Goal: Book appointment/travel/reservation

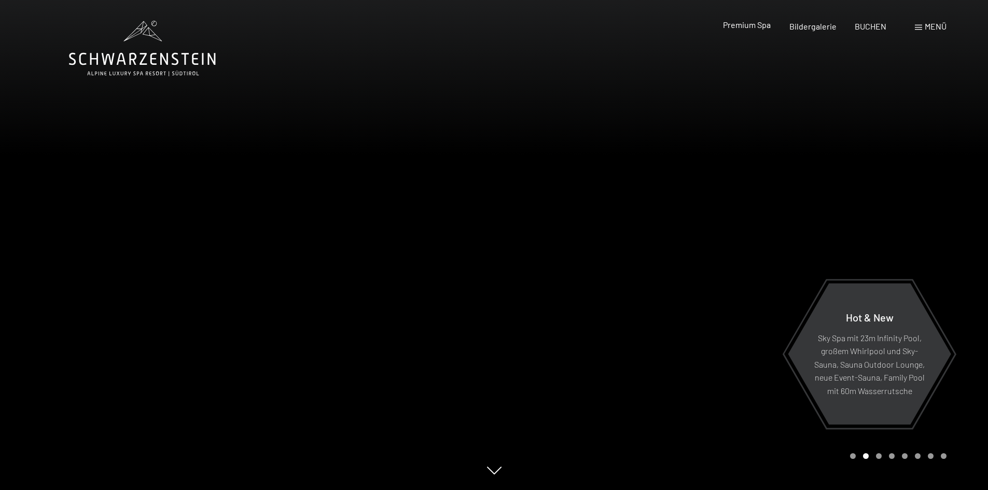
click at [734, 22] on span "Premium Spa" at bounding box center [747, 25] width 48 height 10
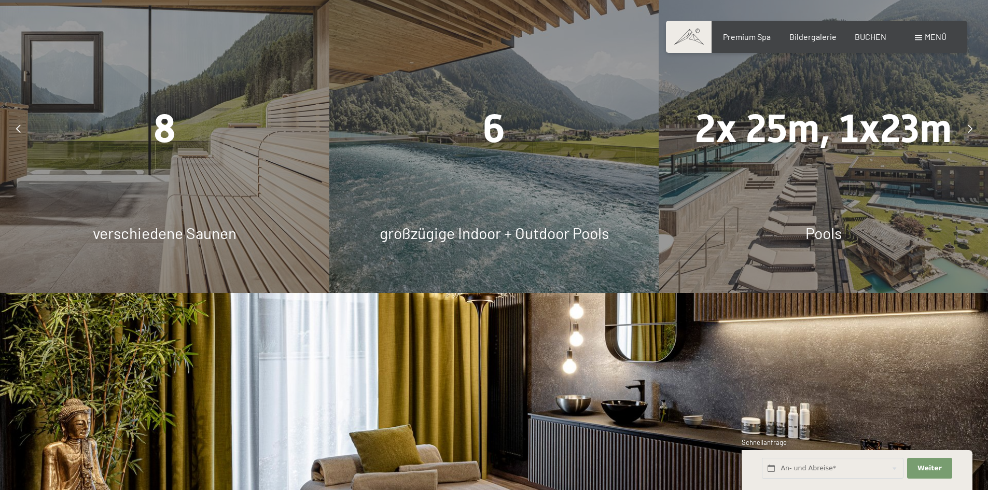
scroll to position [674, 0]
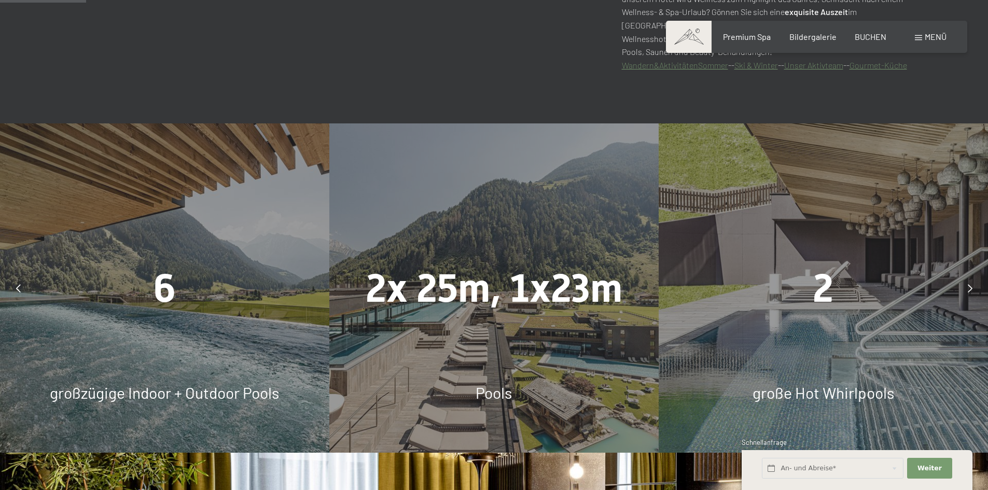
click at [970, 283] on div at bounding box center [970, 289] width 26 height 26
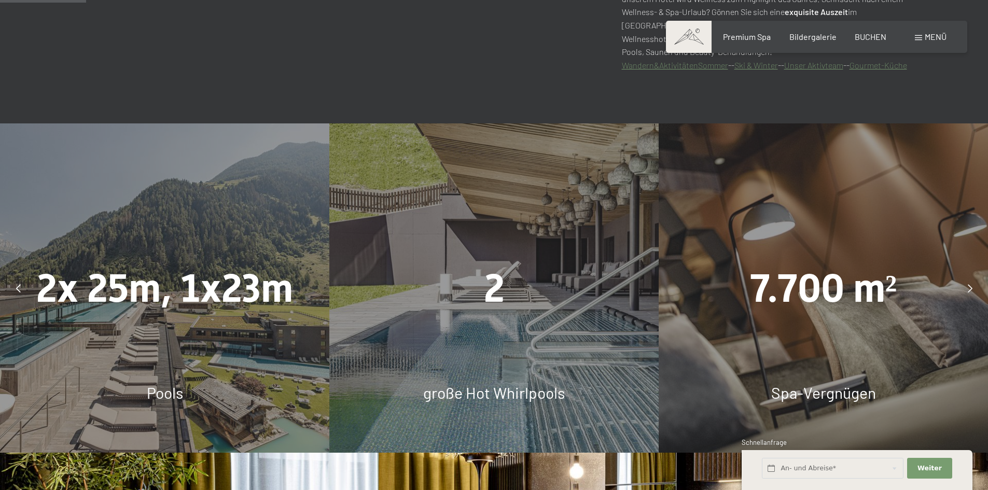
click at [970, 283] on div at bounding box center [970, 289] width 26 height 26
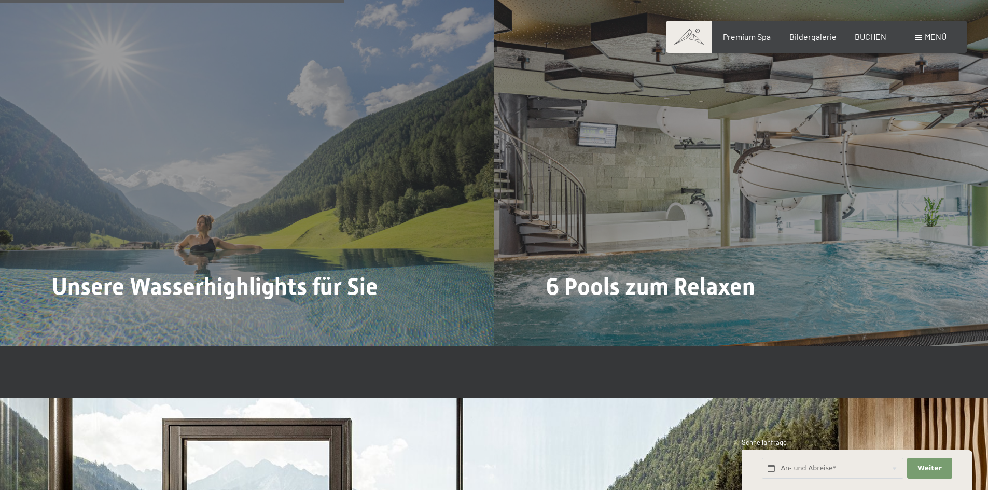
scroll to position [2698, 0]
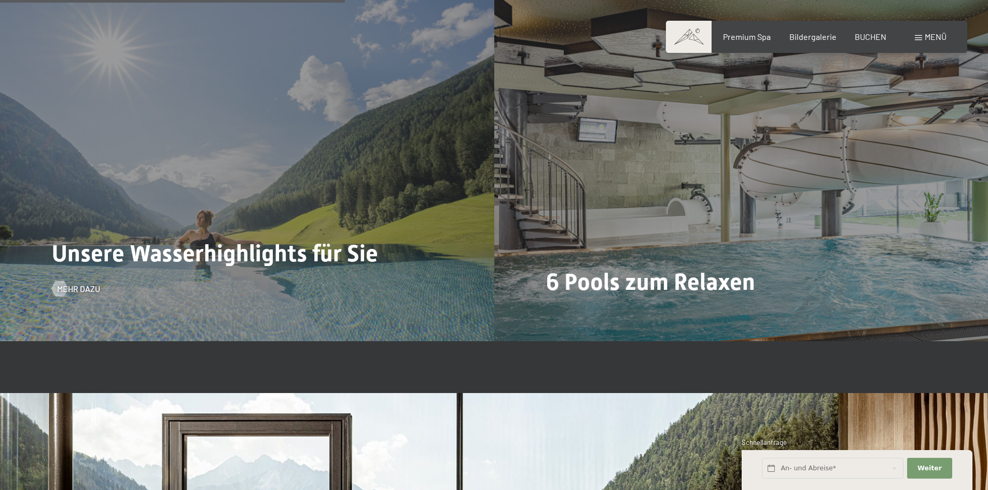
click at [307, 208] on div "Unsere Wasserhighlights für Sie Mehr dazu" at bounding box center [247, 156] width 494 height 370
click at [64, 290] on div at bounding box center [59, 289] width 9 height 16
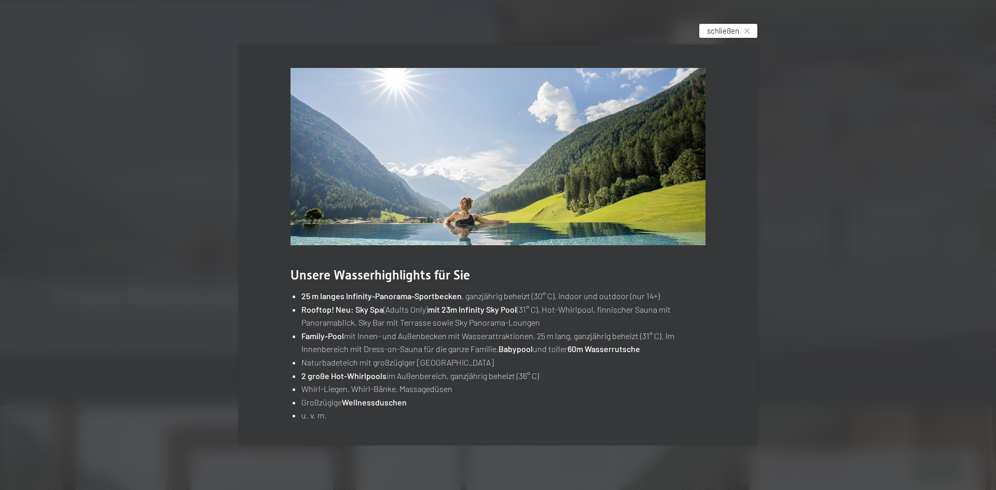
click at [732, 28] on span "schließen" at bounding box center [723, 30] width 32 height 11
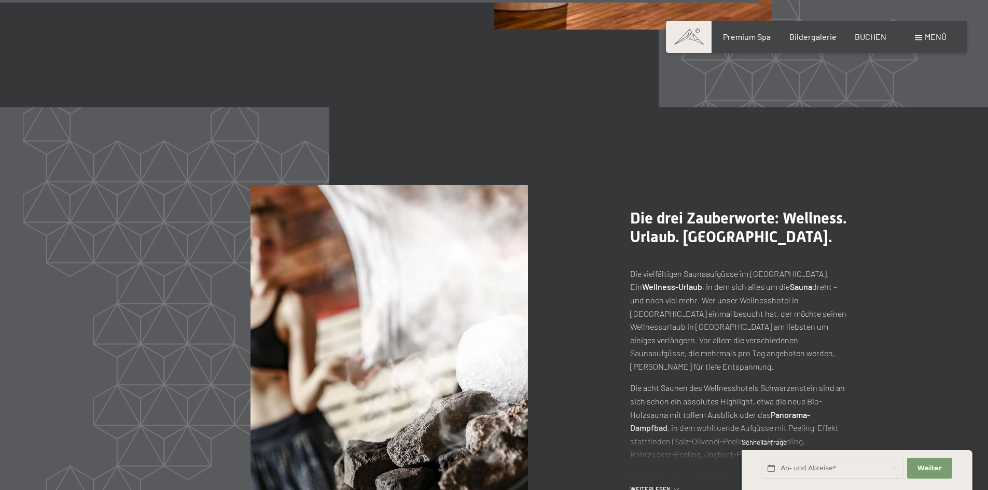
scroll to position [5137, 0]
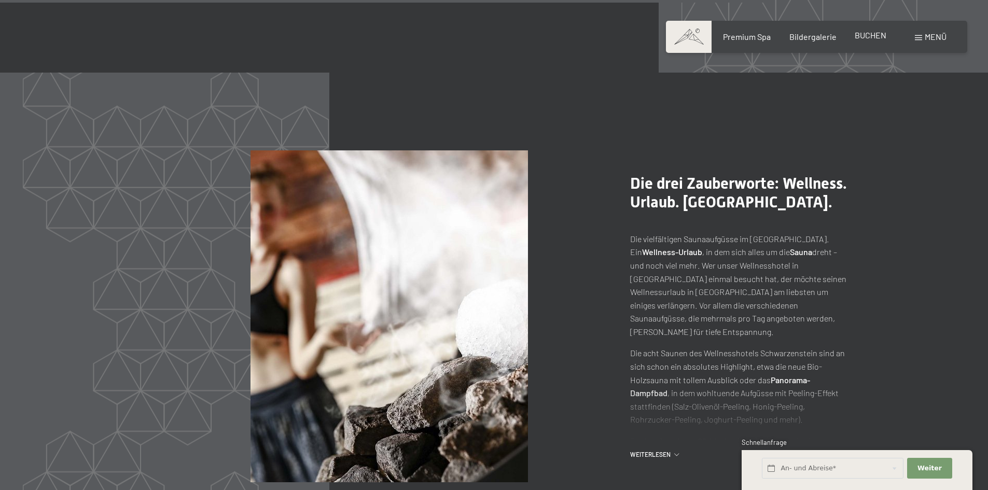
click at [867, 41] on div "BUCHEN" at bounding box center [871, 35] width 32 height 11
click at [868, 37] on span "BUCHEN" at bounding box center [871, 35] width 32 height 10
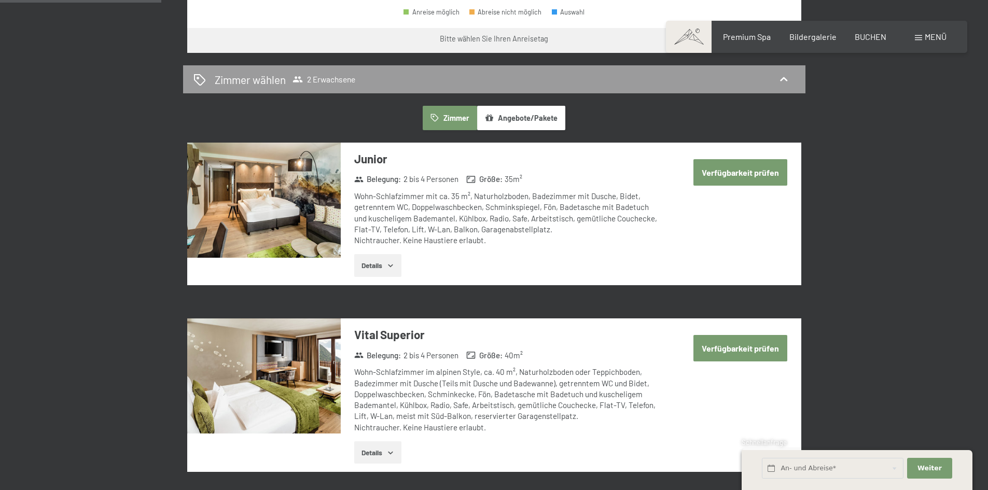
scroll to position [571, 0]
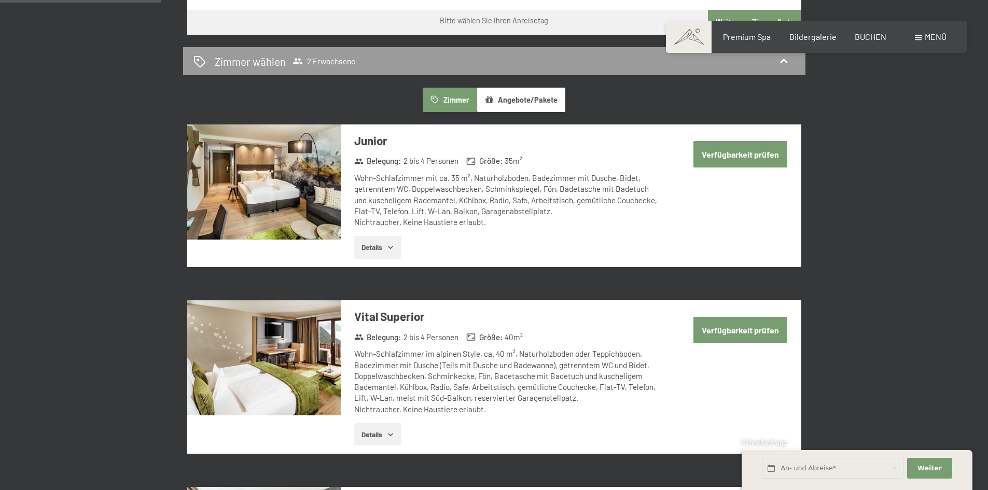
click at [391, 246] on icon "button" at bounding box center [391, 247] width 8 height 8
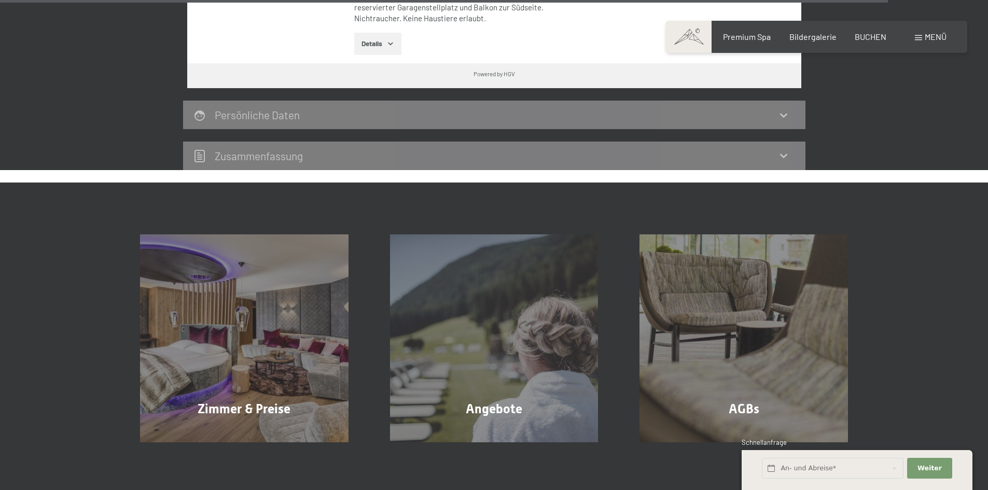
scroll to position [3217, 0]
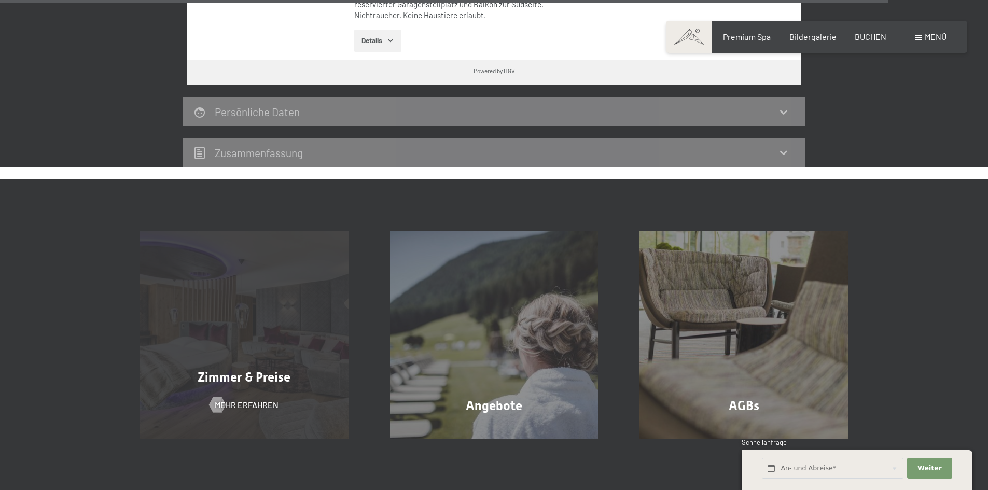
click at [269, 325] on div "Zimmer & Preise Mehr erfahren" at bounding box center [244, 335] width 250 height 209
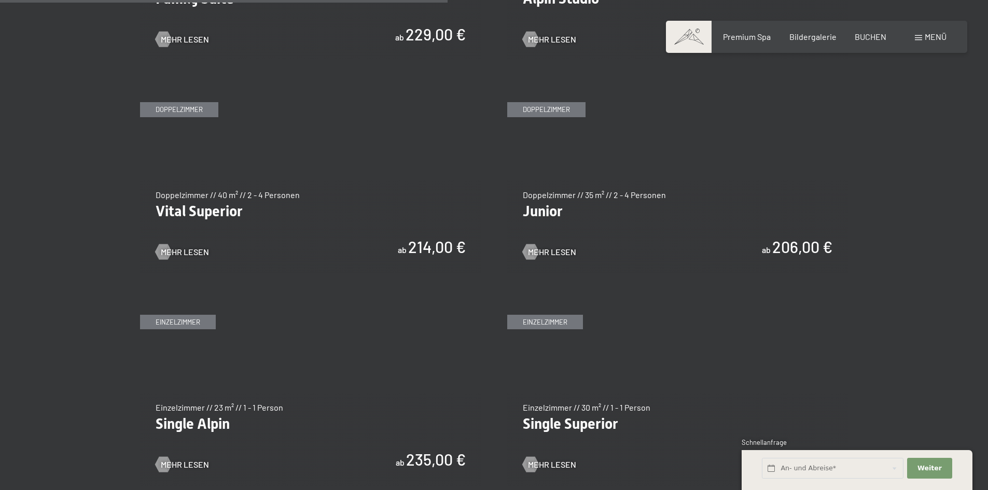
scroll to position [1453, 0]
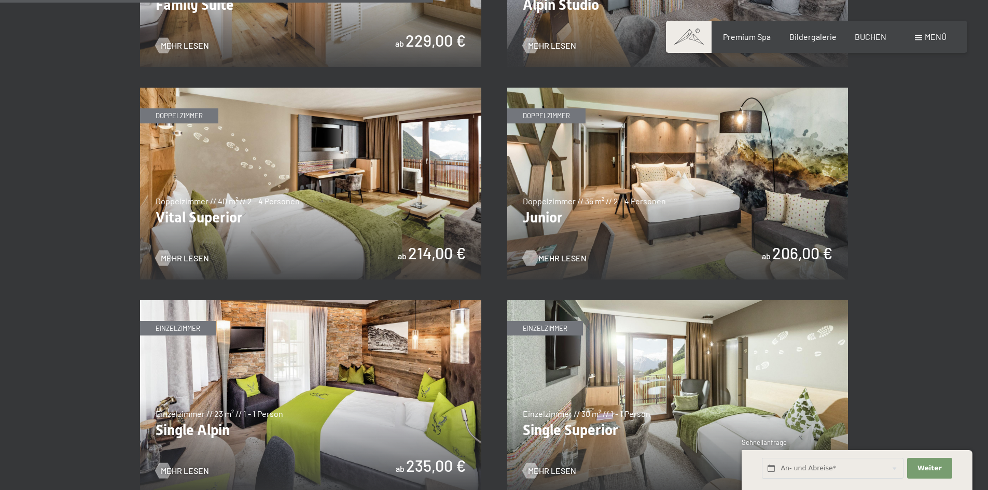
click at [548, 258] on span "Mehr Lesen" at bounding box center [563, 258] width 48 height 11
click at [557, 259] on span "Mehr Lesen" at bounding box center [563, 258] width 48 height 11
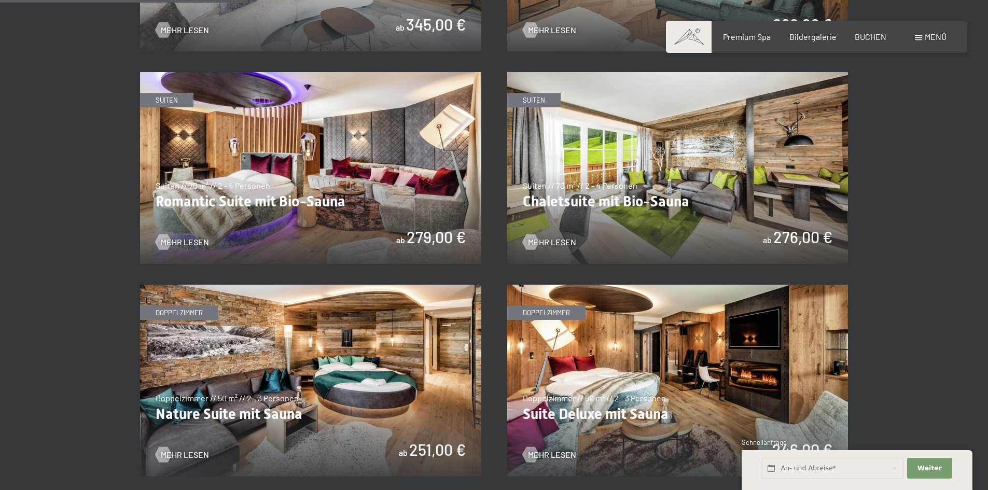
scroll to position [830, 0]
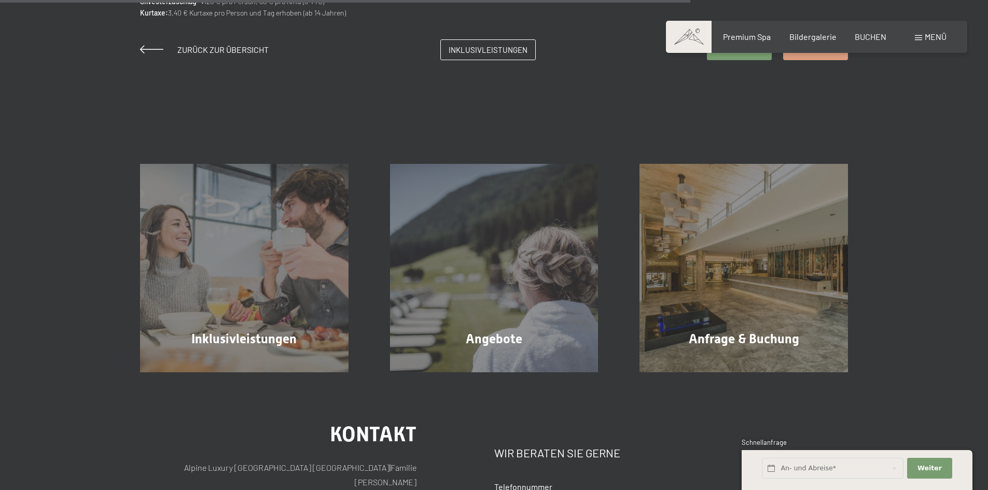
scroll to position [1038, 0]
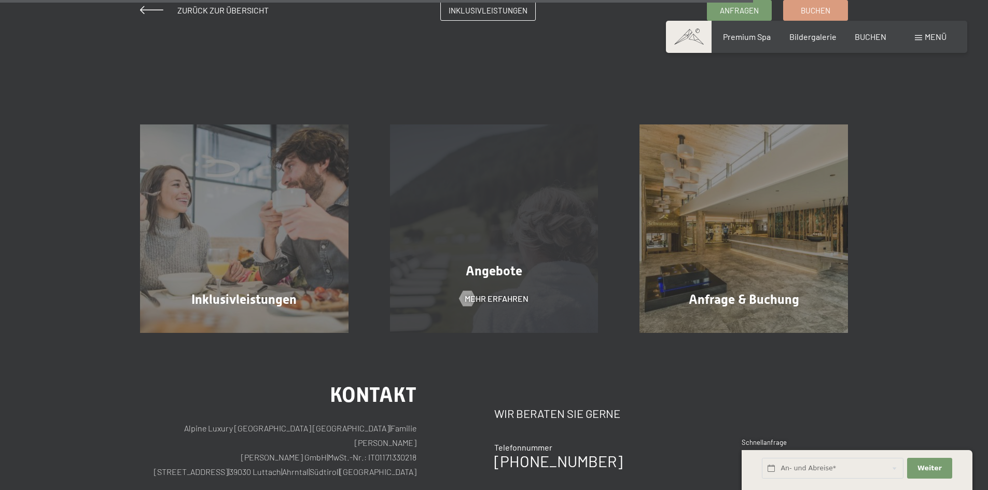
click at [574, 288] on div "Angebote Mehr erfahren" at bounding box center [494, 229] width 250 height 209
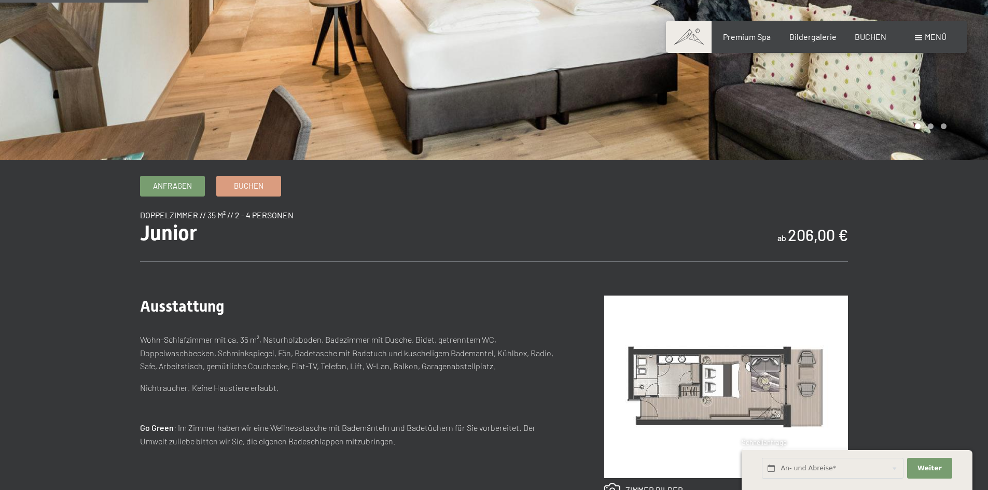
scroll to position [0, 0]
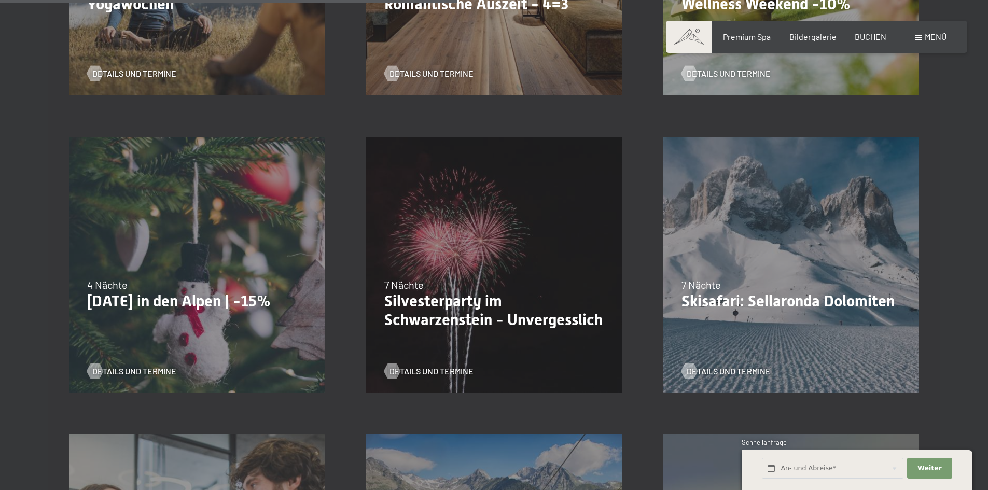
scroll to position [1090, 0]
click at [732, 375] on span "Details und Termine" at bounding box center [739, 372] width 84 height 11
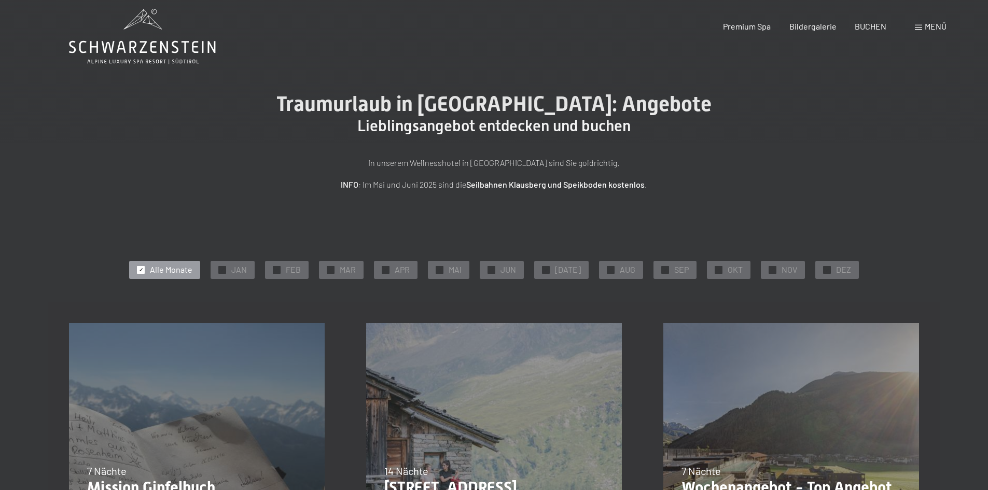
scroll to position [0, 0]
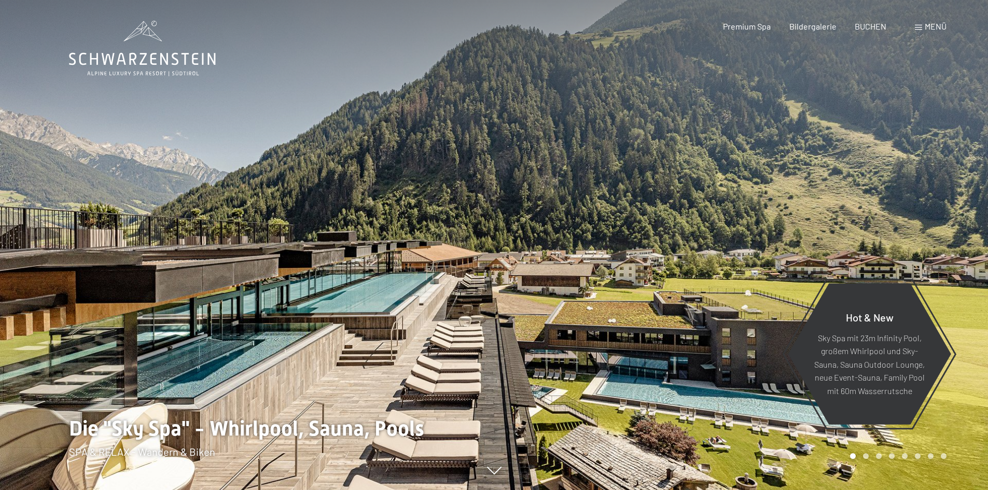
drag, startPoint x: 384, startPoint y: 319, endPoint x: 196, endPoint y: 312, distance: 188.4
click at [196, 312] on div at bounding box center [247, 245] width 494 height 490
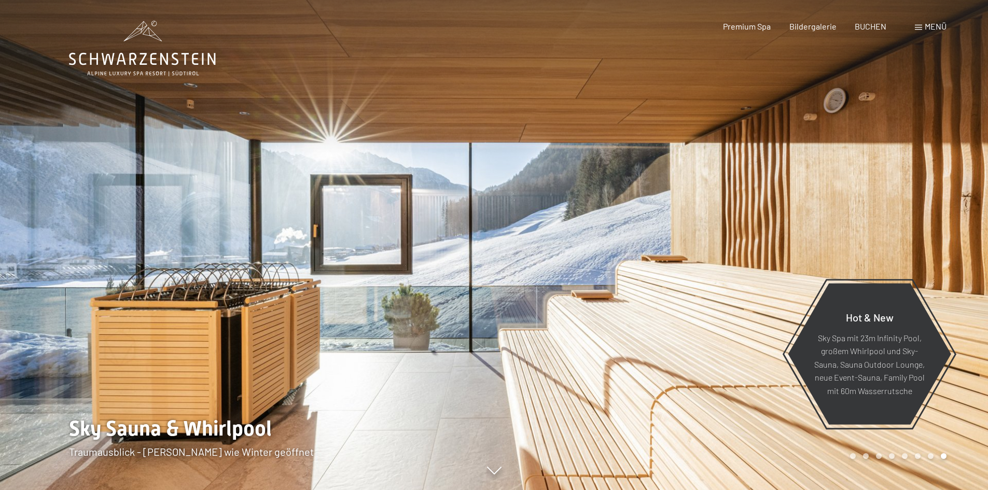
click at [197, 312] on div at bounding box center [247, 245] width 494 height 490
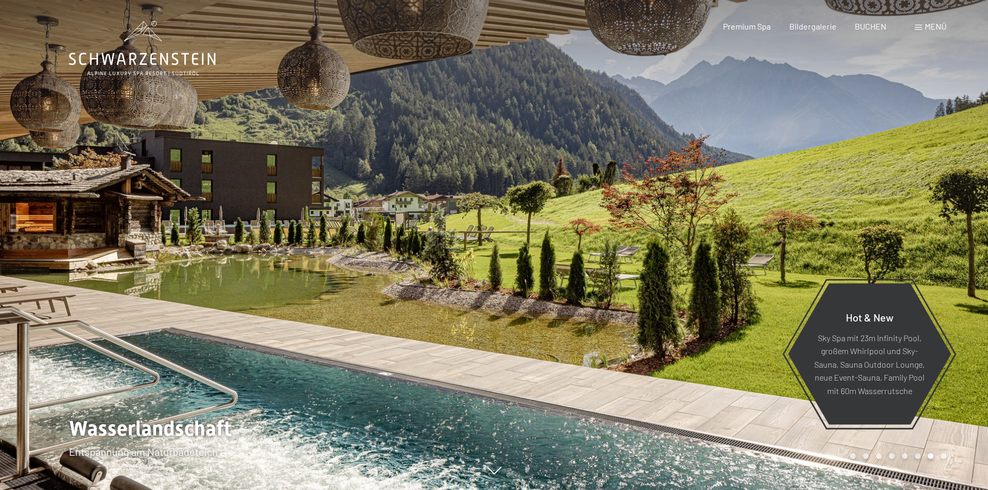
click at [197, 312] on div at bounding box center [247, 245] width 494 height 490
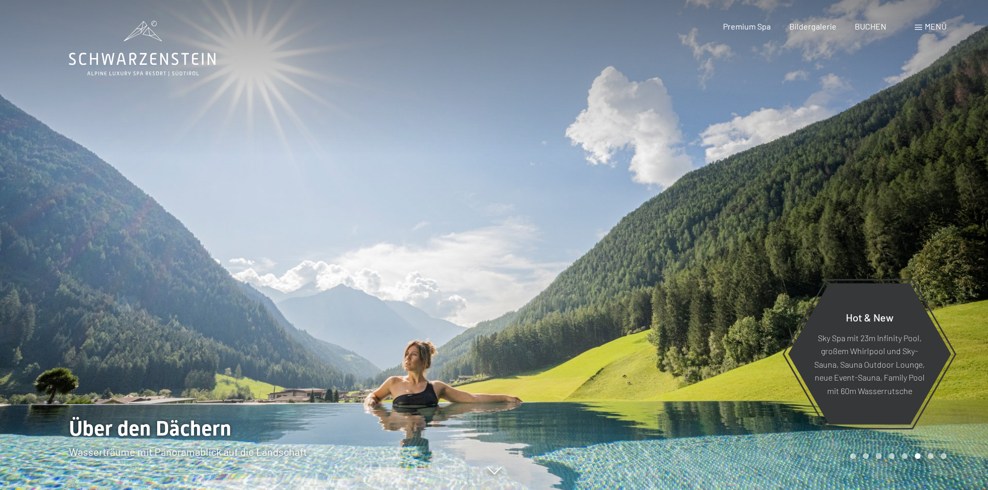
click at [197, 312] on div at bounding box center [247, 245] width 494 height 490
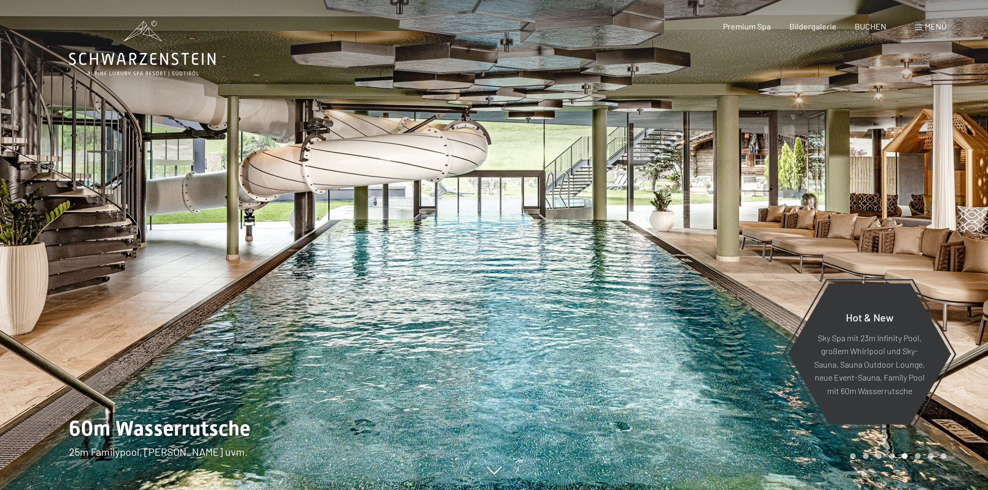
click at [197, 312] on div at bounding box center [247, 245] width 494 height 490
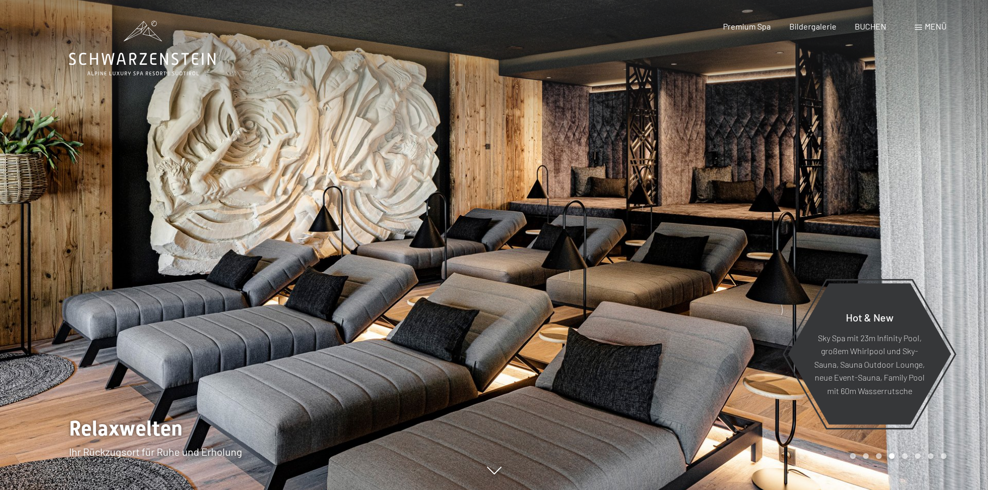
click at [197, 312] on div at bounding box center [247, 245] width 494 height 490
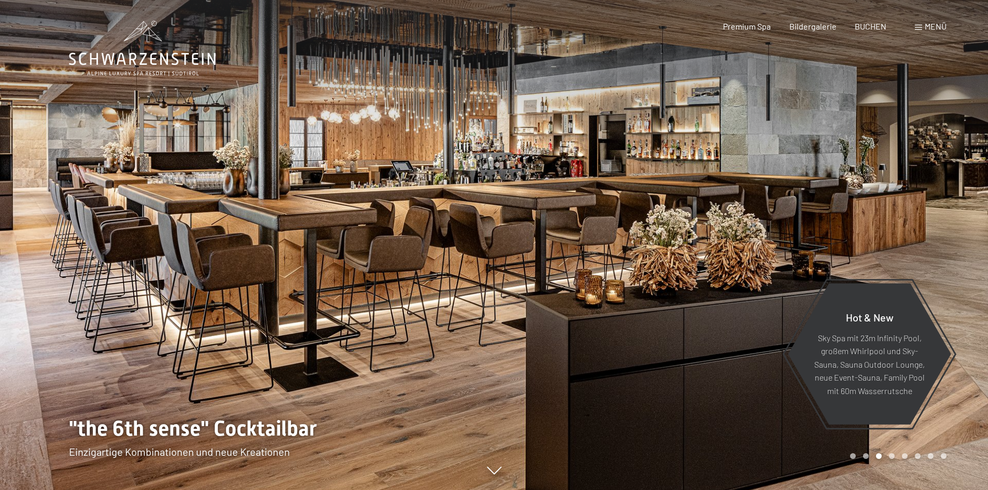
click at [197, 312] on div at bounding box center [247, 245] width 494 height 490
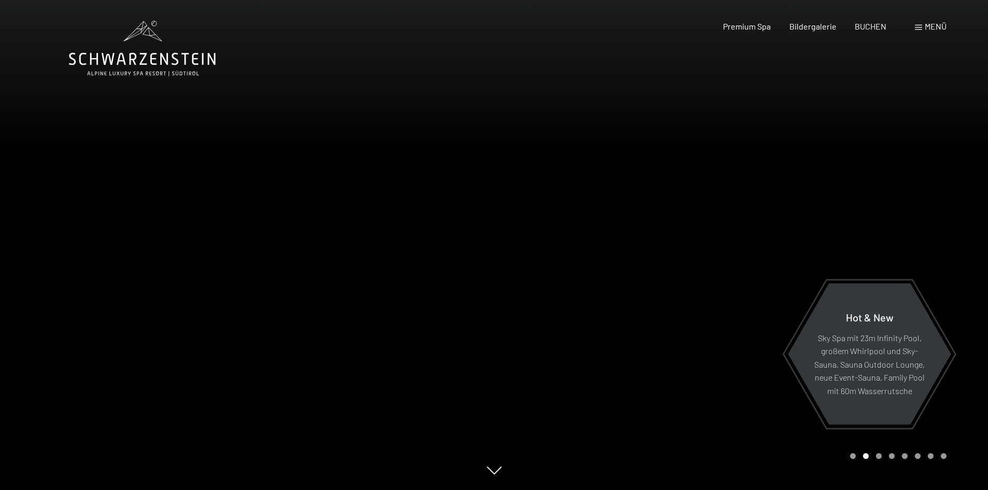
click at [197, 312] on div at bounding box center [247, 245] width 494 height 490
